Goal: Task Accomplishment & Management: Manage account settings

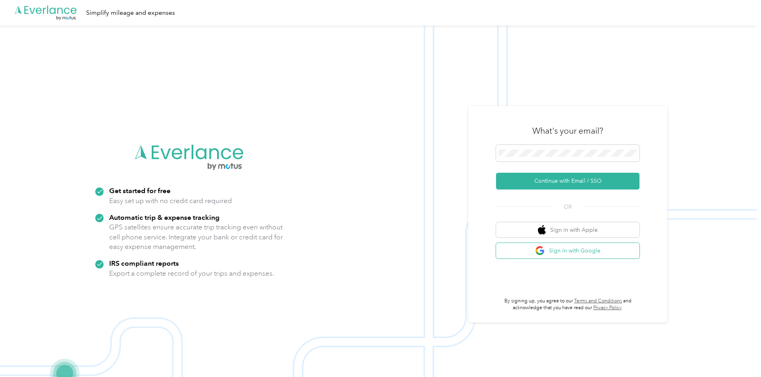
click at [556, 254] on button "Sign in with Google" at bounding box center [567, 251] width 143 height 16
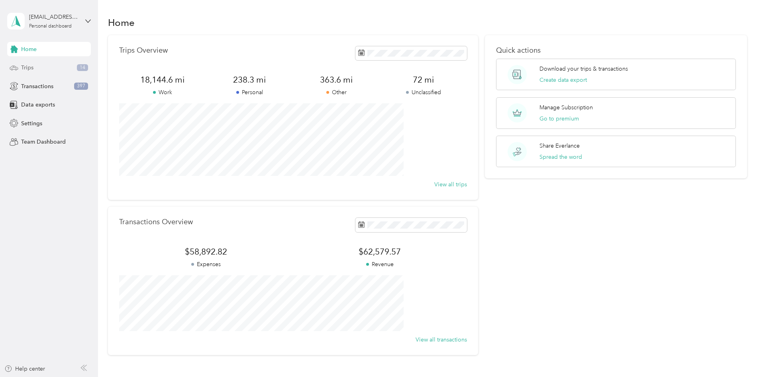
click at [66, 66] on div "Trips 14" at bounding box center [49, 68] width 84 height 14
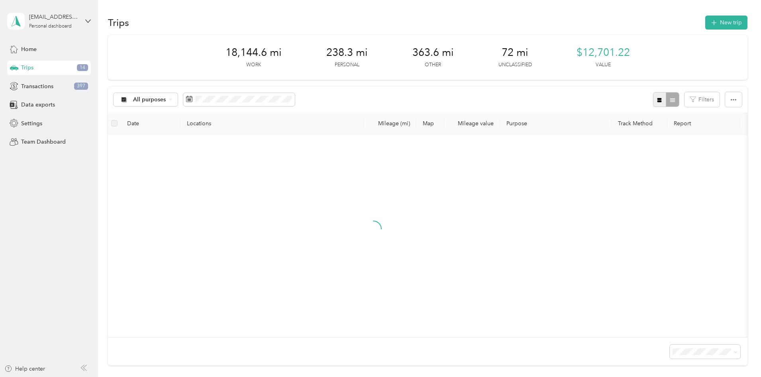
click at [657, 97] on icon "button" at bounding box center [660, 100] width 6 height 6
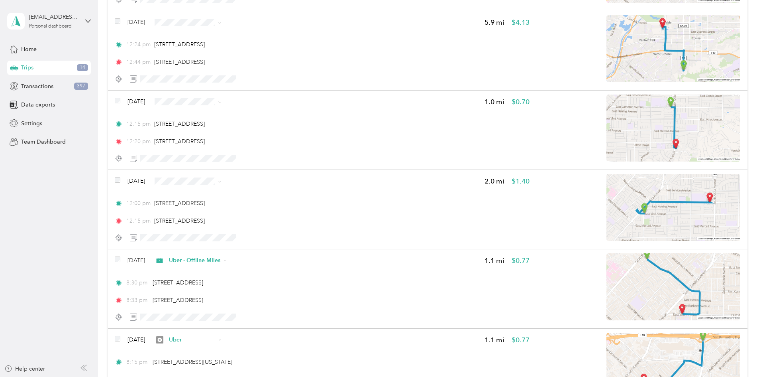
scroll to position [996, 0]
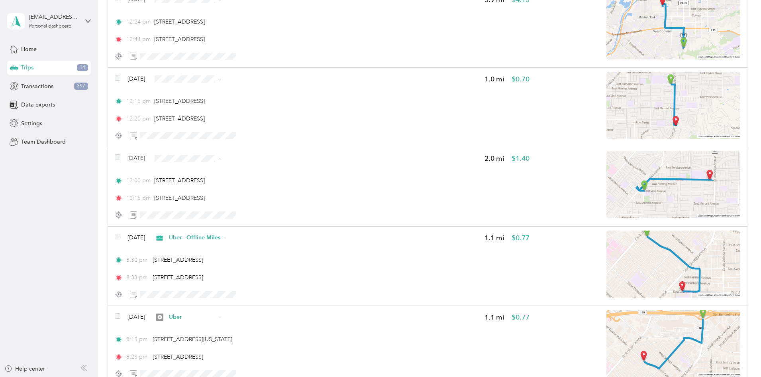
click at [242, 228] on span "Uber" at bounding box center [262, 228] width 51 height 8
click at [254, 133] on span "Uber - Offline Miles" at bounding box center [262, 131] width 51 height 8
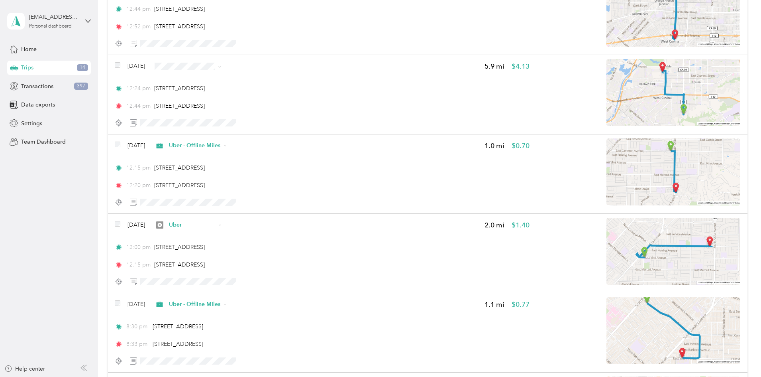
click at [271, 106] on span "HungaryPanda" at bounding box center [262, 108] width 51 height 8
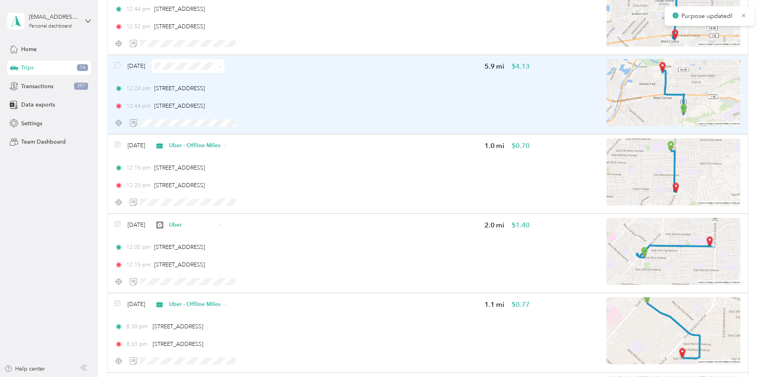
click at [611, 94] on img at bounding box center [674, 92] width 134 height 67
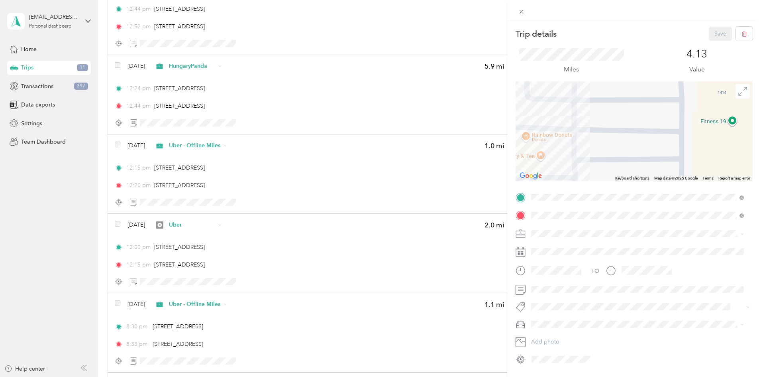
click at [127, 110] on div "Trip details Save This trip cannot be edited because it is either under review,…" at bounding box center [380, 188] width 761 height 377
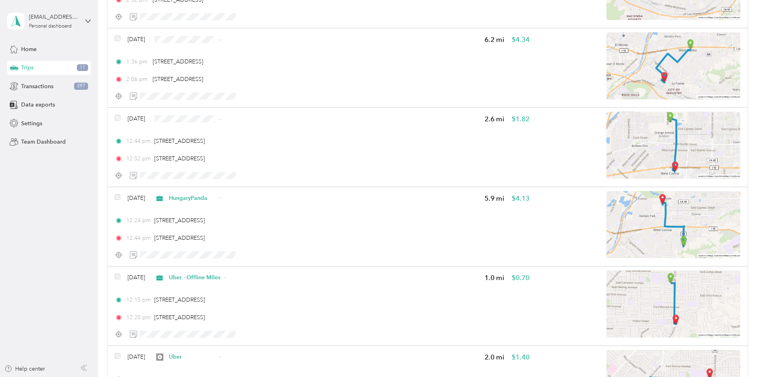
scroll to position [797, 0]
click at [276, 174] on span "Uber - Offline Miles" at bounding box center [262, 175] width 51 height 8
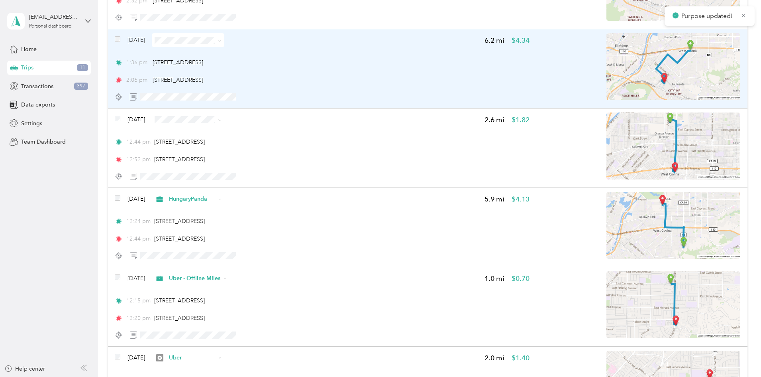
click at [635, 69] on img at bounding box center [674, 66] width 134 height 67
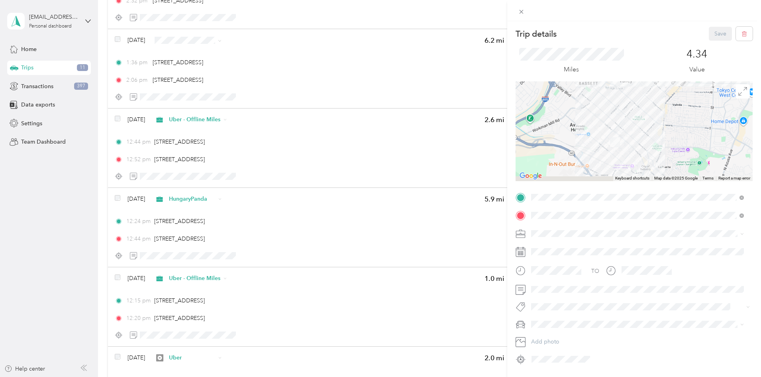
drag, startPoint x: 629, startPoint y: 130, endPoint x: 633, endPoint y: 108, distance: 21.9
click at [633, 108] on div at bounding box center [634, 131] width 237 height 100
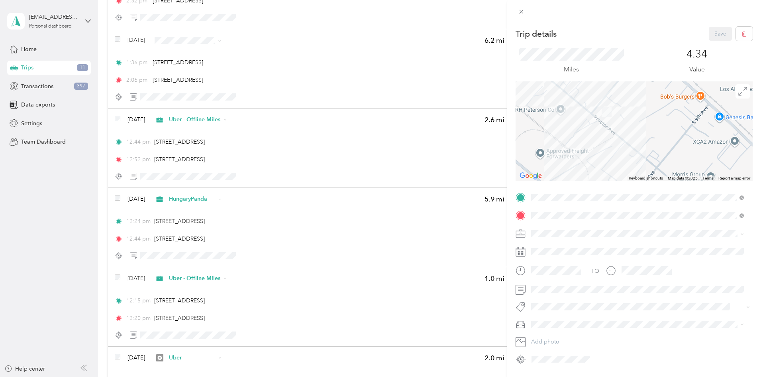
click at [124, 118] on div "Trip details Save This trip cannot be edited because it is either under review,…" at bounding box center [380, 188] width 761 height 377
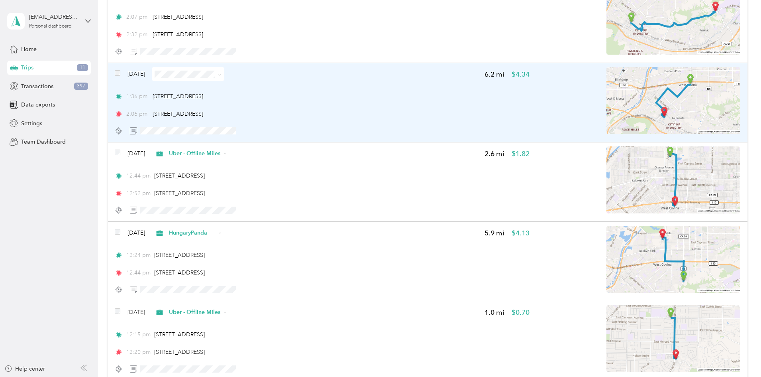
scroll to position [731, 0]
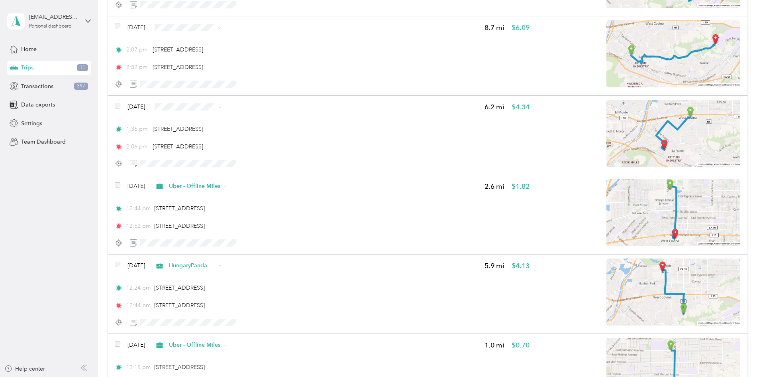
click at [267, 150] on li "HungaryPanda" at bounding box center [255, 149] width 77 height 14
click at [259, 82] on span "Uber - Offline Miles" at bounding box center [262, 81] width 51 height 8
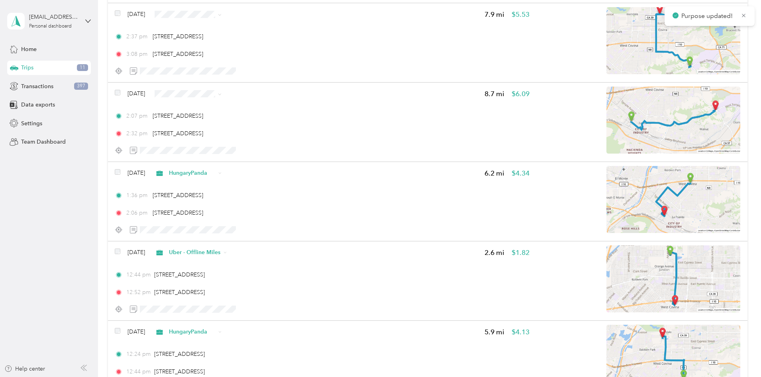
scroll to position [598, 0]
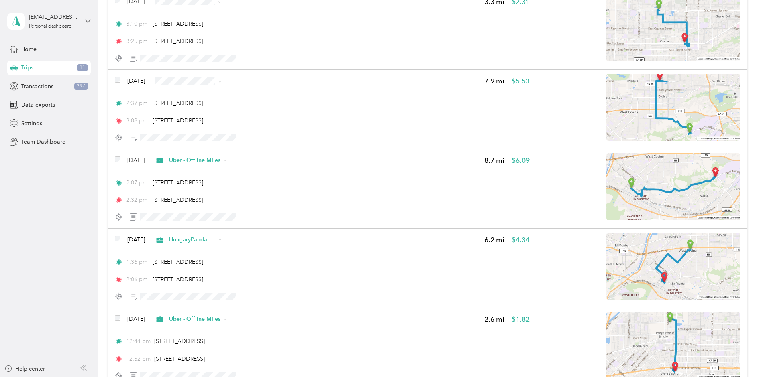
click at [246, 149] on span "Uber" at bounding box center [262, 149] width 51 height 8
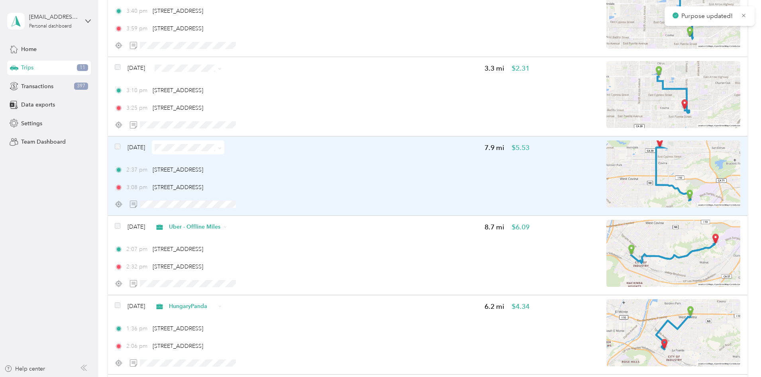
scroll to position [465, 0]
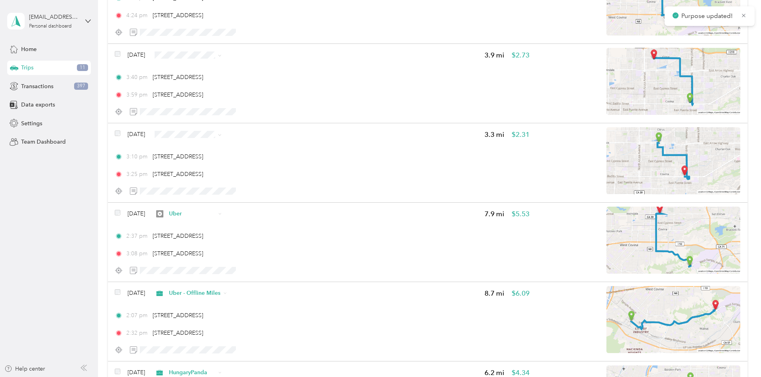
click at [260, 191] on li "Uber - Offline Miles" at bounding box center [255, 190] width 77 height 14
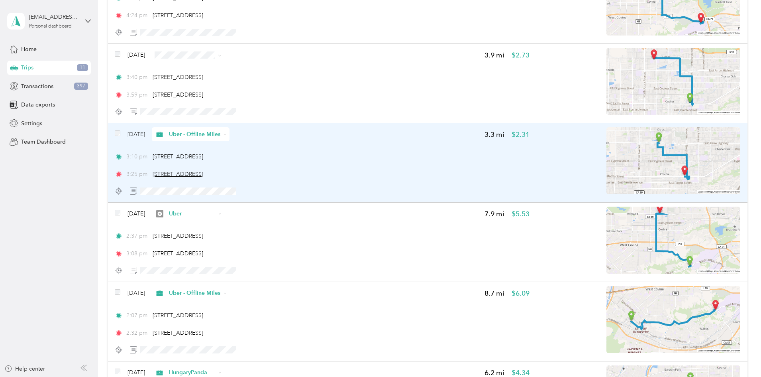
scroll to position [399, 0]
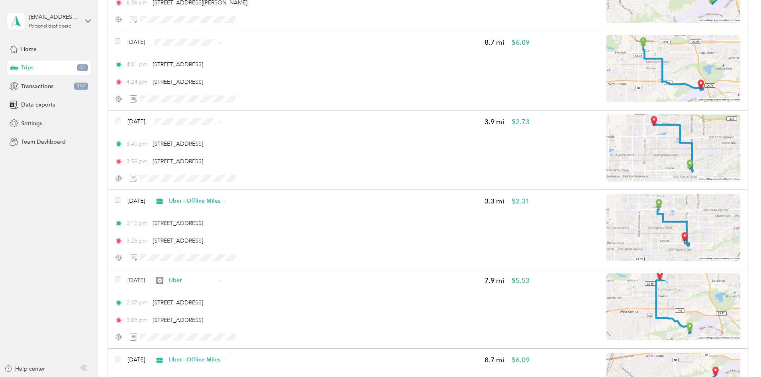
click at [275, 186] on li "Uber" at bounding box center [255, 192] width 77 height 14
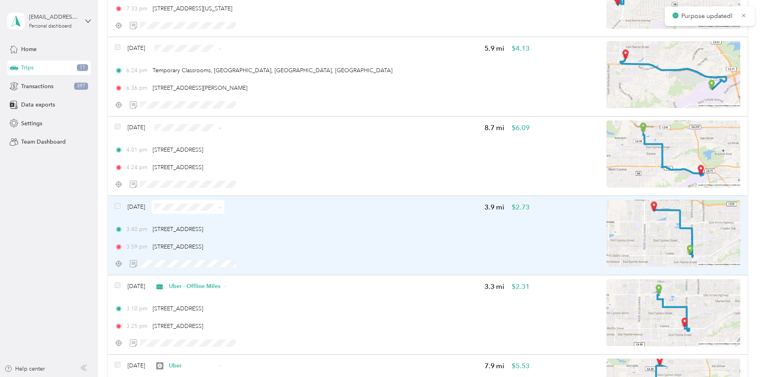
scroll to position [266, 0]
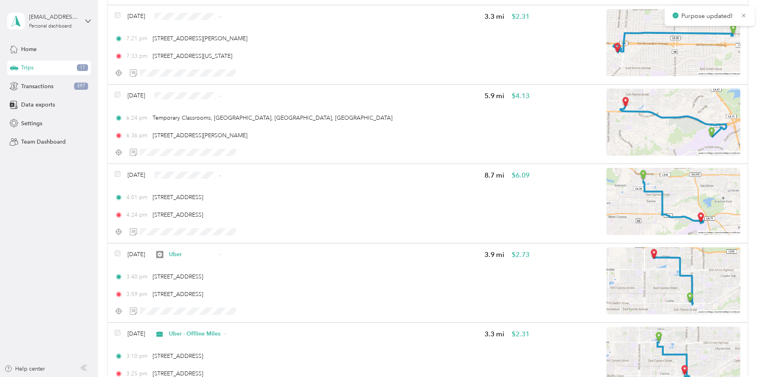
click at [254, 232] on li "Uber - Offline Miles" at bounding box center [255, 231] width 77 height 14
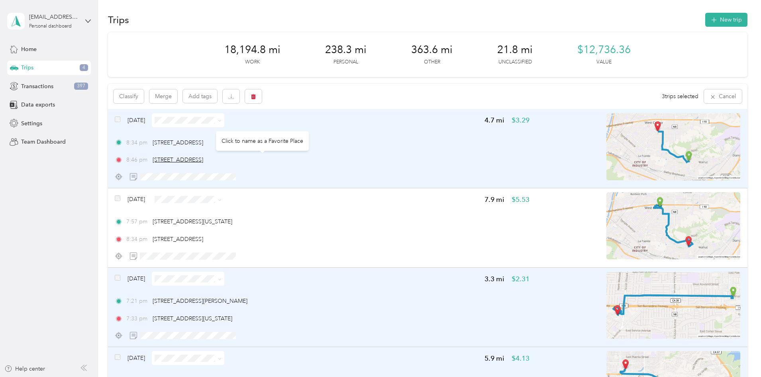
scroll to position [0, 0]
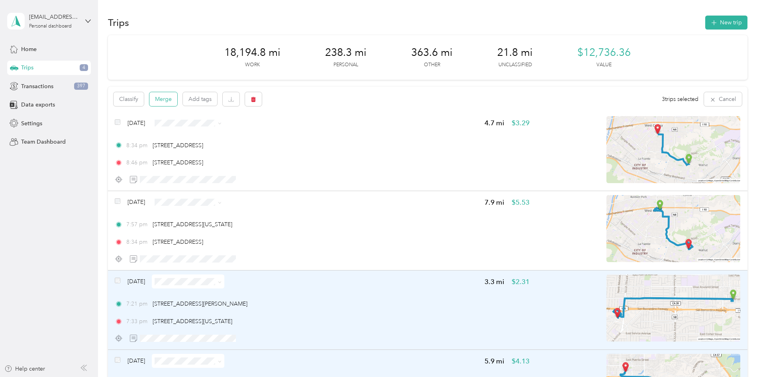
click at [177, 100] on button "Merge" at bounding box center [163, 99] width 28 height 14
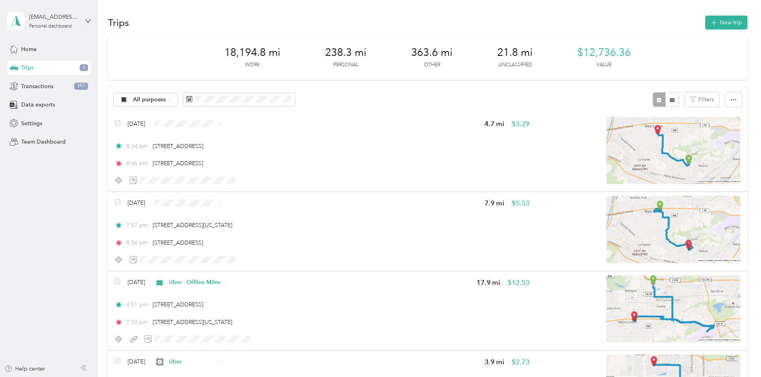
click at [237, 272] on span "Uber" at bounding box center [262, 272] width 51 height 8
click at [277, 178] on span "Uber - Offline Miles" at bounding box center [262, 180] width 51 height 8
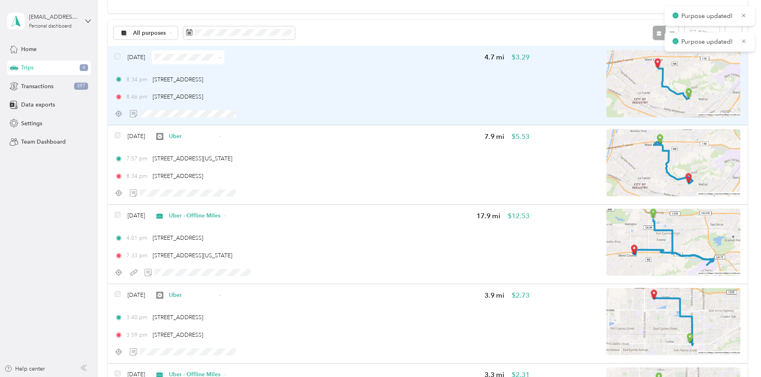
scroll to position [133, 0]
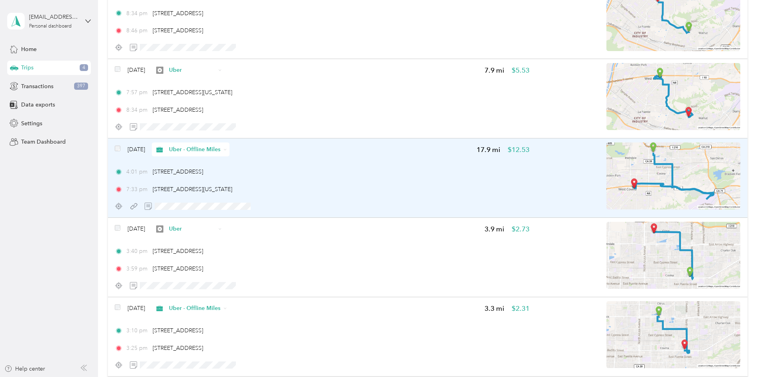
click at [630, 174] on img at bounding box center [674, 175] width 134 height 67
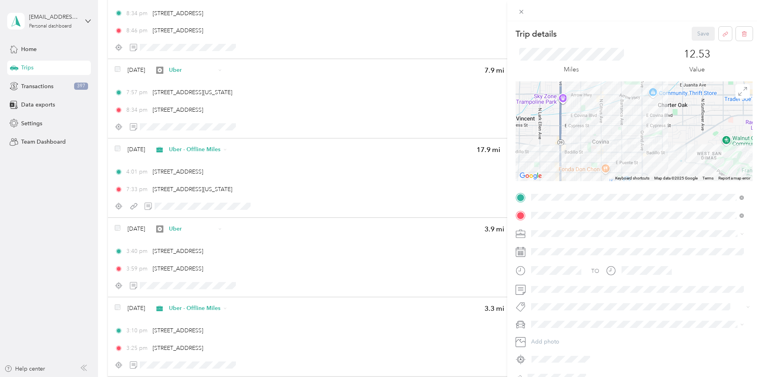
drag, startPoint x: 645, startPoint y: 132, endPoint x: 613, endPoint y: 104, distance: 42.4
click at [613, 102] on div at bounding box center [634, 131] width 237 height 100
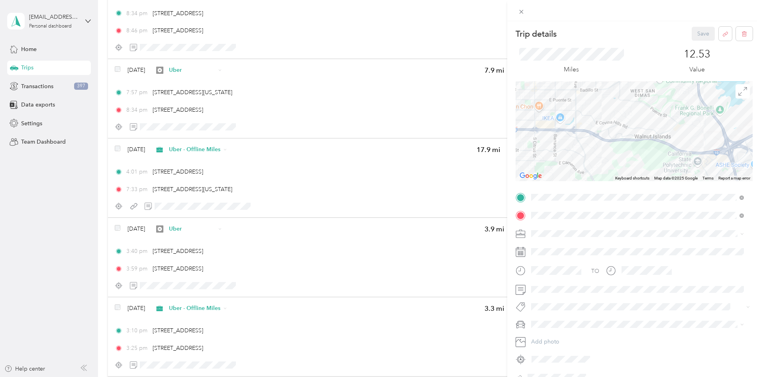
drag, startPoint x: 652, startPoint y: 151, endPoint x: 627, endPoint y: 114, distance: 45.1
click at [627, 114] on div at bounding box center [634, 131] width 237 height 100
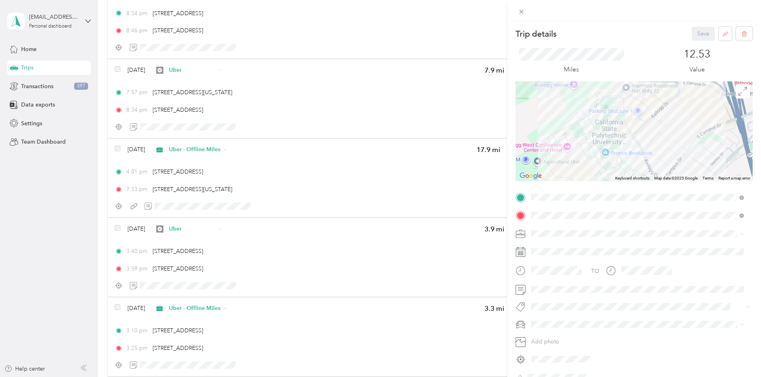
drag, startPoint x: 641, startPoint y: 116, endPoint x: 657, endPoint y: 167, distance: 53.2
click at [657, 167] on div at bounding box center [634, 131] width 237 height 100
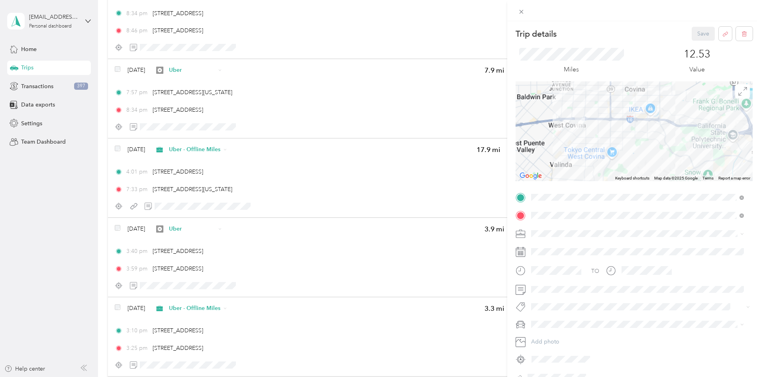
drag, startPoint x: 573, startPoint y: 140, endPoint x: 738, endPoint y: 137, distance: 165.0
click at [738, 137] on div at bounding box center [634, 131] width 237 height 100
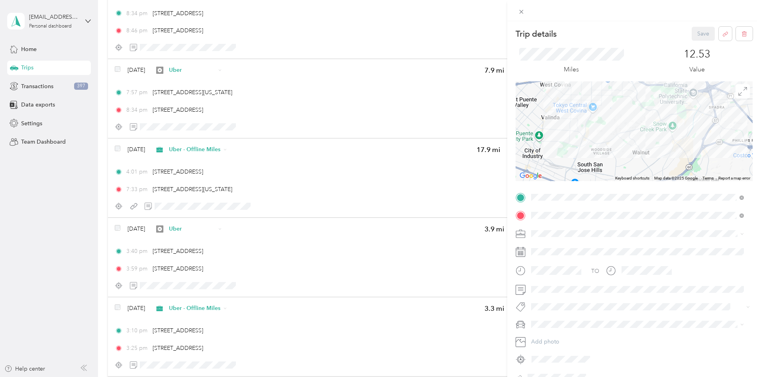
drag, startPoint x: 674, startPoint y: 153, endPoint x: 665, endPoint y: 126, distance: 28.7
click at [665, 126] on div at bounding box center [634, 131] width 237 height 100
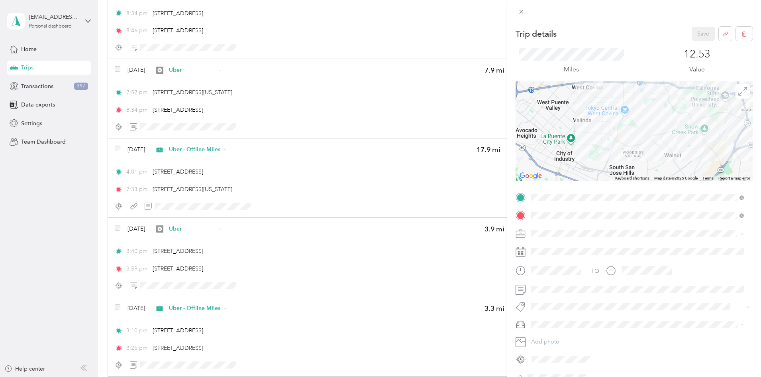
drag, startPoint x: 658, startPoint y: 128, endPoint x: 692, endPoint y: 130, distance: 33.2
click at [692, 130] on div at bounding box center [634, 131] width 237 height 100
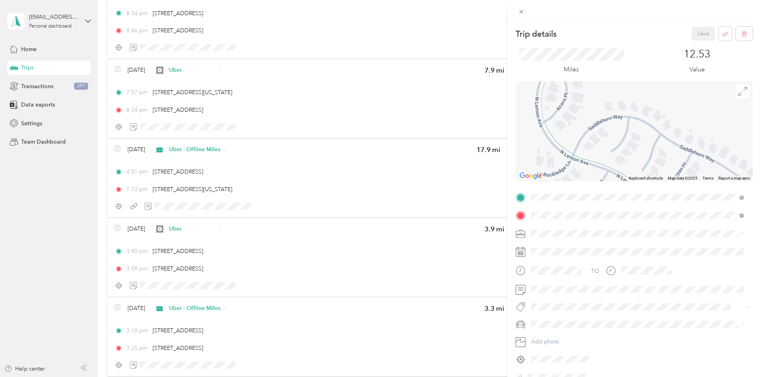
drag, startPoint x: 686, startPoint y: 120, endPoint x: 739, endPoint y: 167, distance: 71.1
click at [739, 167] on div at bounding box center [634, 131] width 237 height 100
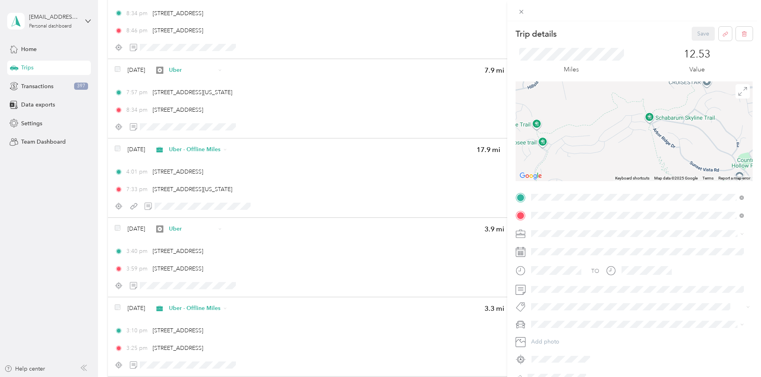
drag, startPoint x: 668, startPoint y: 102, endPoint x: 597, endPoint y: 158, distance: 89.9
click at [597, 158] on div at bounding box center [634, 131] width 237 height 100
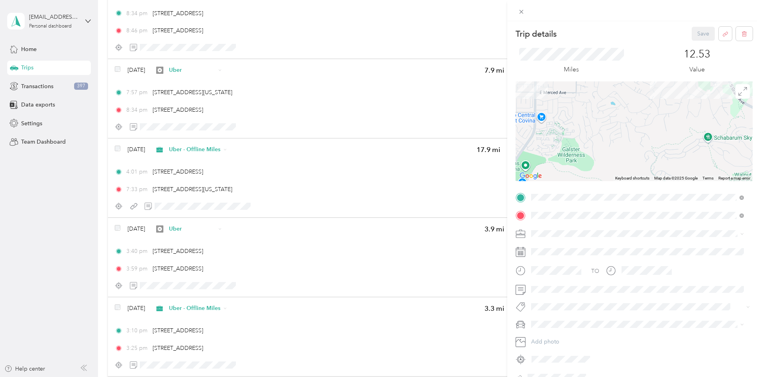
drag, startPoint x: 547, startPoint y: 110, endPoint x: 620, endPoint y: 142, distance: 79.4
click at [620, 142] on div at bounding box center [634, 131] width 237 height 100
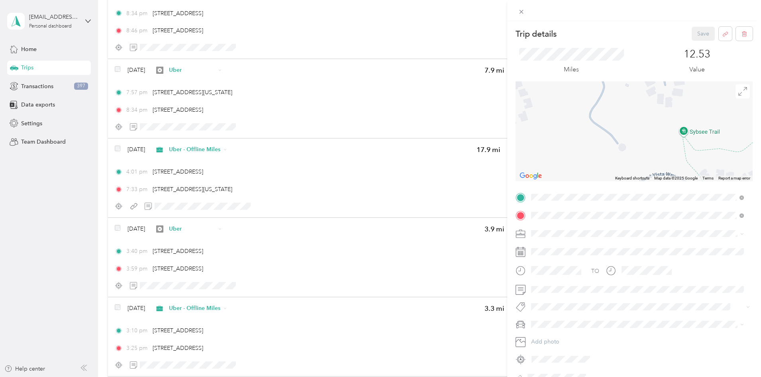
drag, startPoint x: 656, startPoint y: 136, endPoint x: 639, endPoint y: 80, distance: 59.3
click at [639, 80] on div "Trip details Save This trip cannot be edited because it is either under review,…" at bounding box center [634, 205] width 237 height 357
drag, startPoint x: 640, startPoint y: 117, endPoint x: 612, endPoint y: 140, distance: 36.2
click at [612, 140] on div at bounding box center [634, 131] width 237 height 100
drag, startPoint x: 604, startPoint y: 120, endPoint x: 697, endPoint y: 126, distance: 93.4
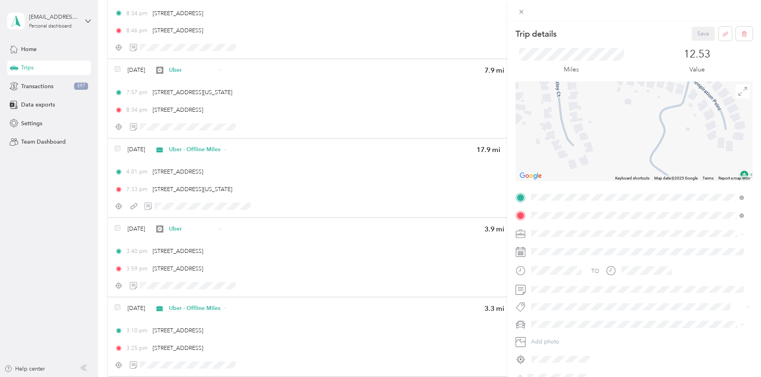
click at [697, 126] on div at bounding box center [634, 131] width 237 height 100
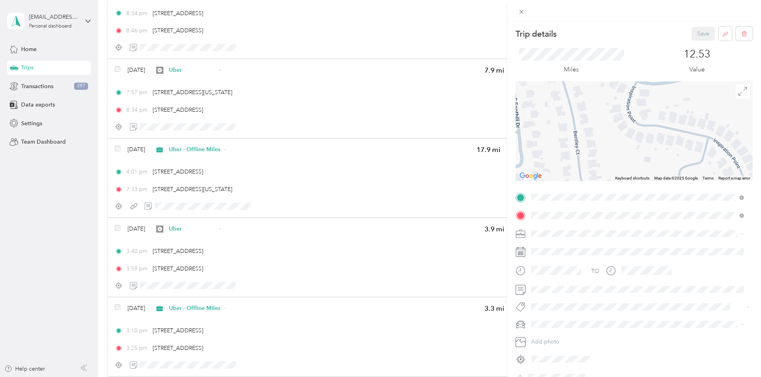
drag, startPoint x: 633, startPoint y: 108, endPoint x: 644, endPoint y: 152, distance: 45.1
click at [653, 174] on div at bounding box center [634, 131] width 237 height 100
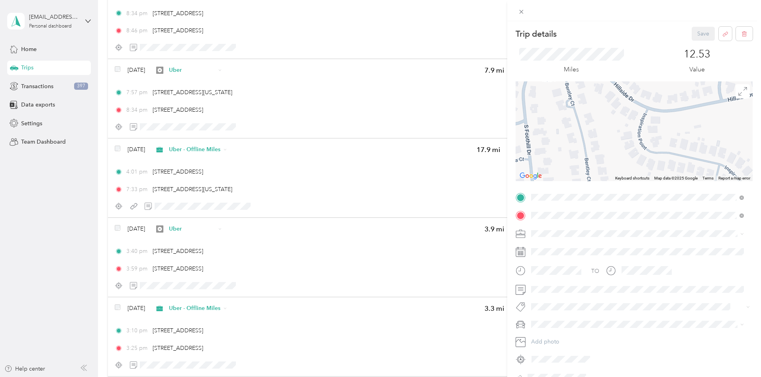
drag, startPoint x: 624, startPoint y: 119, endPoint x: 633, endPoint y: 147, distance: 29.5
click at [633, 147] on div at bounding box center [634, 131] width 237 height 100
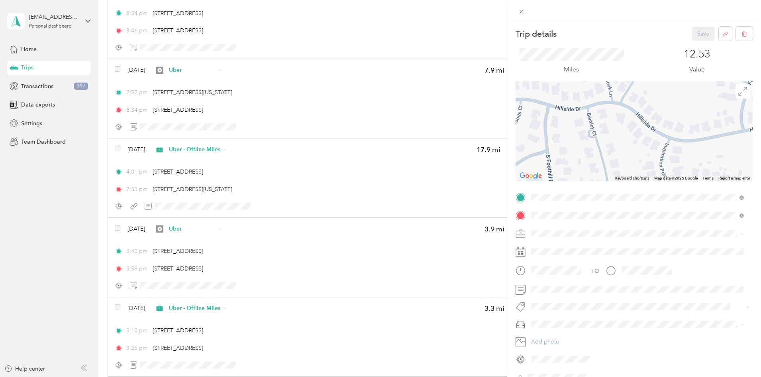
drag, startPoint x: 619, startPoint y: 134, endPoint x: 641, endPoint y: 154, distance: 29.6
click at [637, 175] on div at bounding box center [634, 131] width 237 height 100
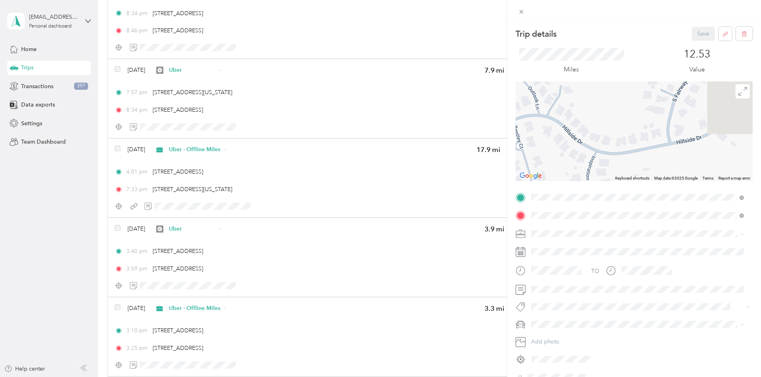
drag, startPoint x: 664, startPoint y: 132, endPoint x: 570, endPoint y: 150, distance: 95.8
click at [569, 152] on div at bounding box center [634, 131] width 237 height 100
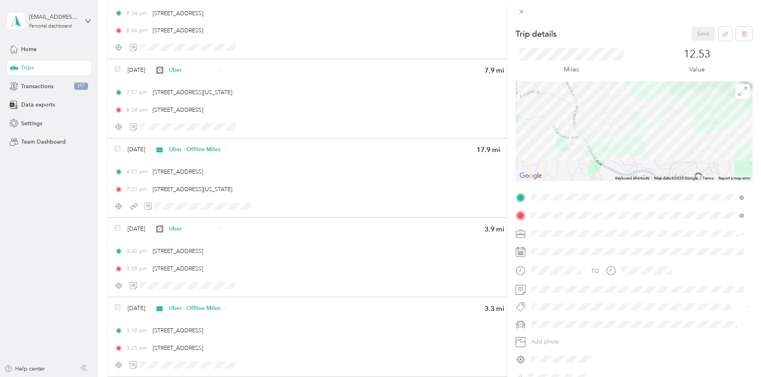
drag, startPoint x: 574, startPoint y: 146, endPoint x: 500, endPoint y: 181, distance: 81.7
click at [500, 181] on div "Trip details Save This trip cannot be edited because it is either under review,…" at bounding box center [380, 188] width 761 height 377
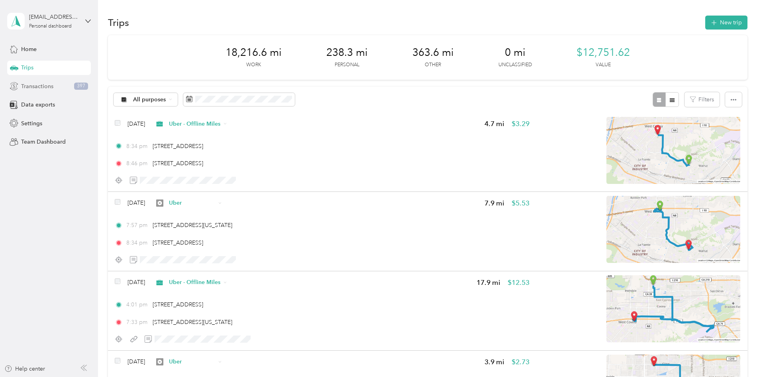
click at [51, 87] on span "Transactions" at bounding box center [37, 86] width 32 height 8
